Goal: Task Accomplishment & Management: Manage account settings

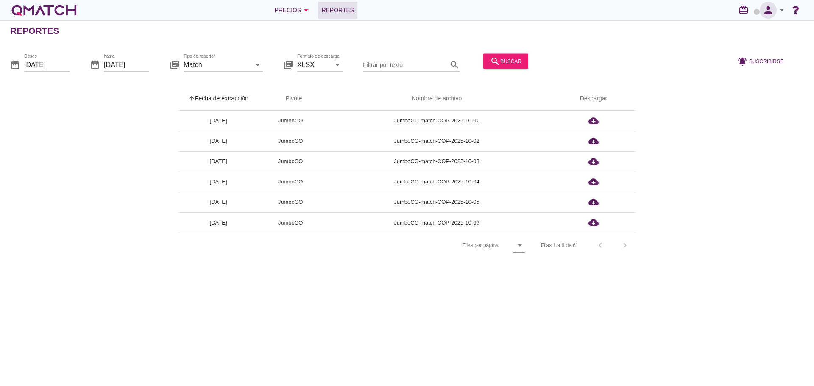
click at [768, 11] on icon "person" at bounding box center [768, 10] width 17 height 12
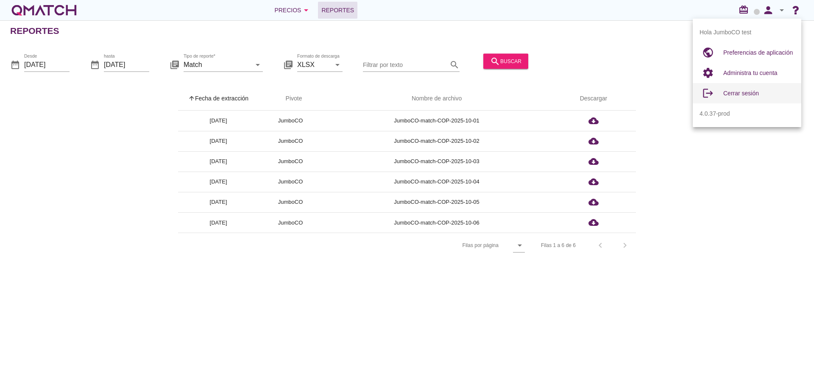
click at [743, 95] on span "Cerrar sesión" at bounding box center [741, 93] width 36 height 7
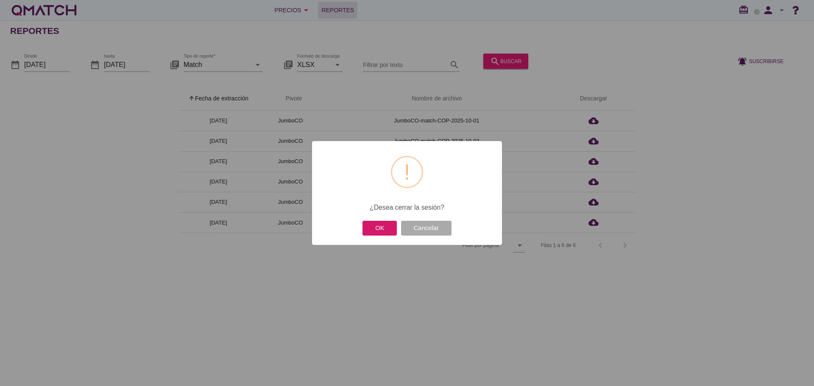
click at [371, 229] on button "OK" at bounding box center [379, 228] width 34 height 15
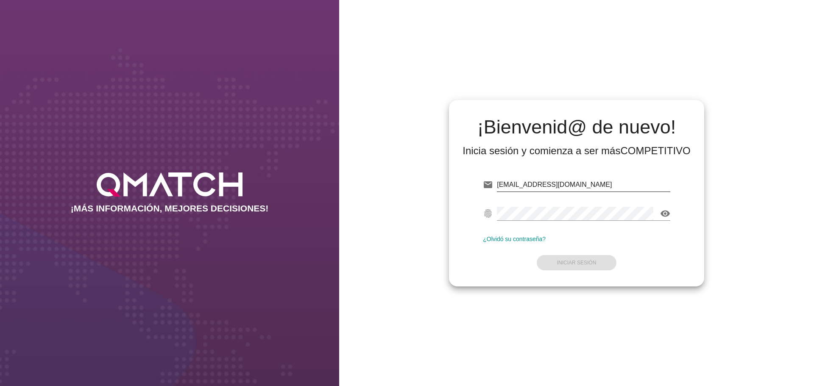
drag, startPoint x: 0, startPoint y: 0, endPoint x: 580, endPoint y: 184, distance: 608.2
click at [580, 184] on input "[EMAIL_ADDRESS][DOMAIN_NAME]" at bounding box center [583, 185] width 173 height 14
type input "[EMAIL_ADDRESS][DOMAIN_NAME]"
click at [573, 261] on strong "Iniciar Sesión" at bounding box center [576, 263] width 39 height 6
